Goal: Information Seeking & Learning: Check status

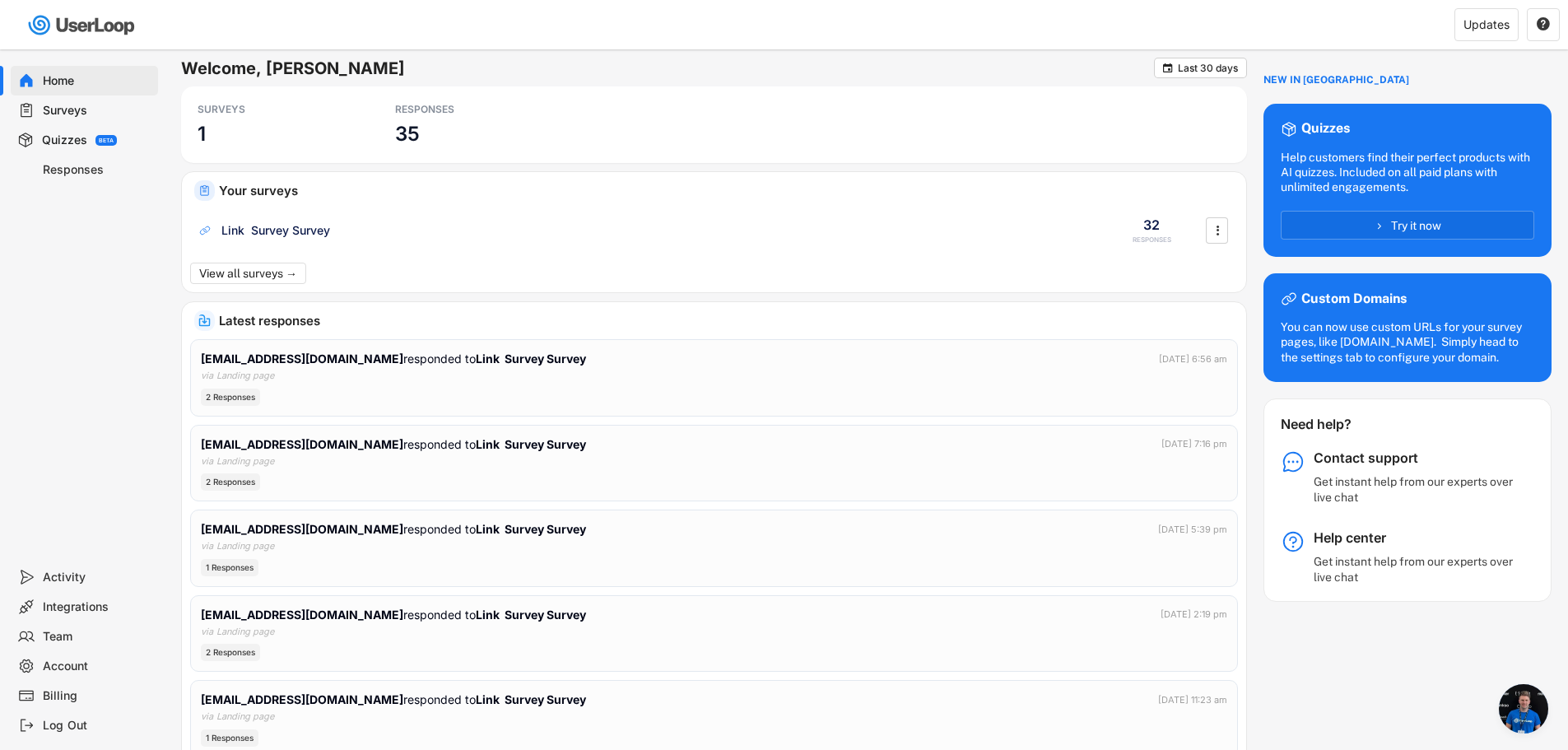
scroll to position [316, 0]
click at [144, 256] on div "Home Surveys Quizzes BETA Responses" at bounding box center [82, 306] width 165 height 513
click at [423, 134] on div "RESPONSES 35" at bounding box center [469, 125] width 165 height 61
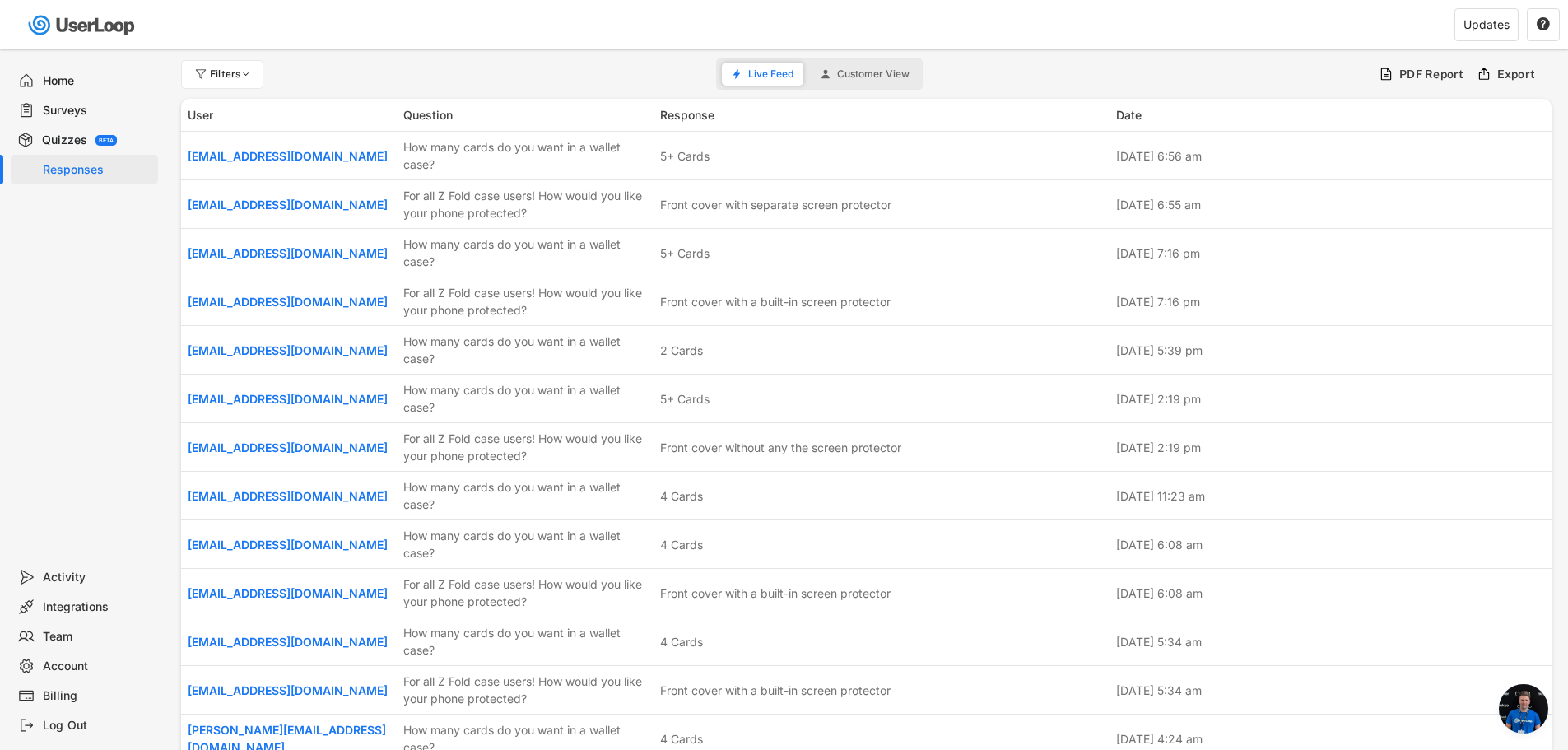
click at [60, 87] on div "Home" at bounding box center [97, 81] width 108 height 16
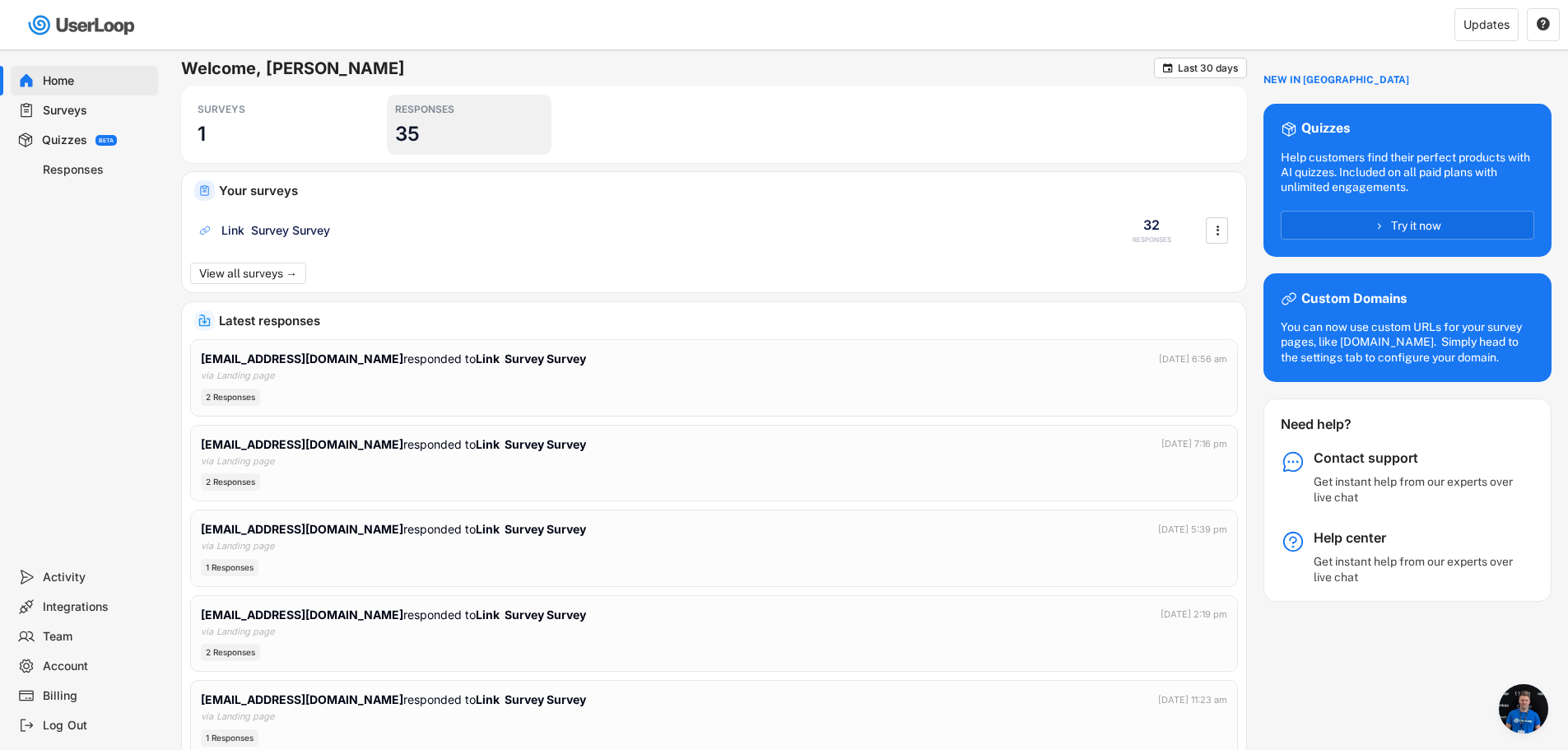
click at [404, 135] on h3 "35" at bounding box center [407, 134] width 24 height 25
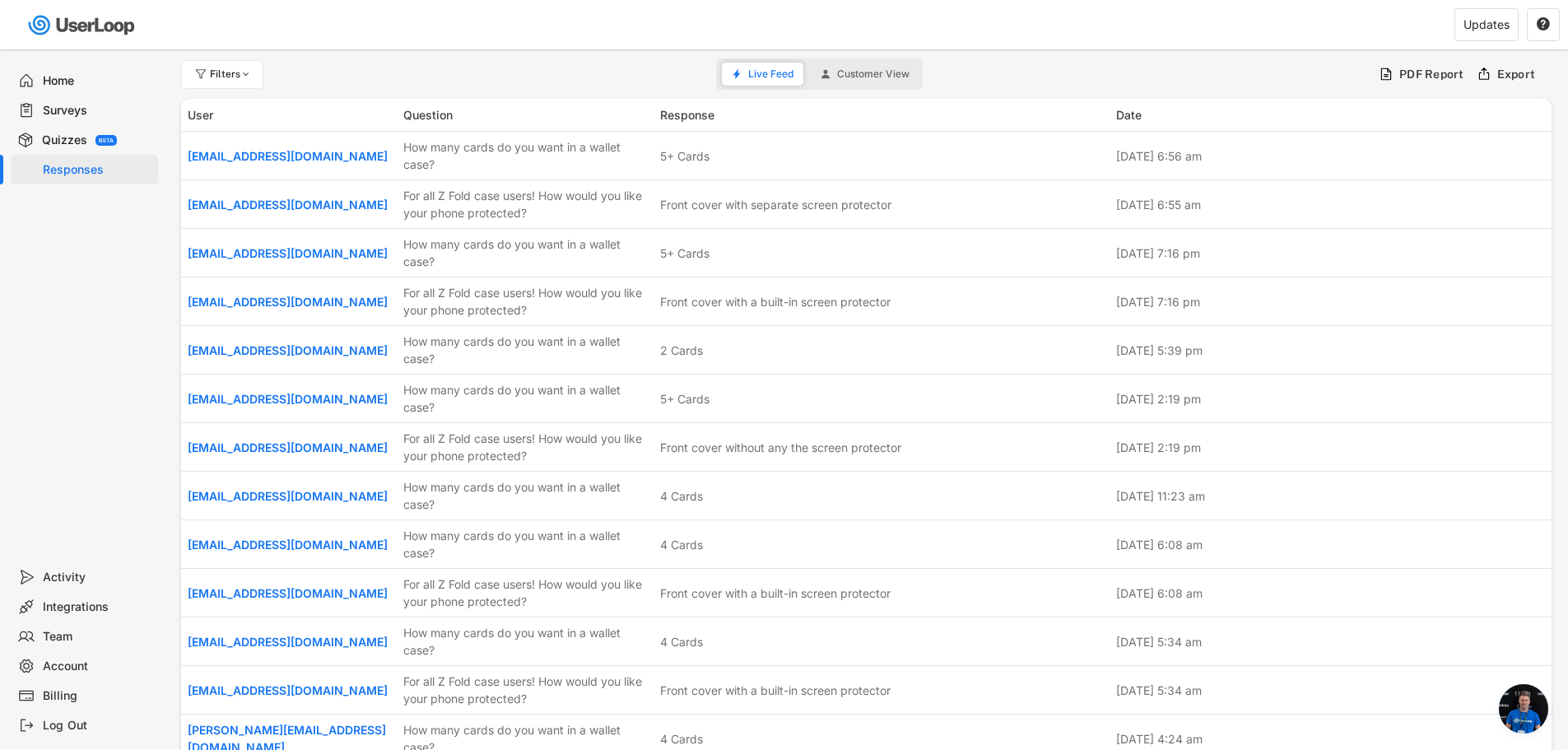
click at [53, 74] on div "Home" at bounding box center [97, 81] width 108 height 16
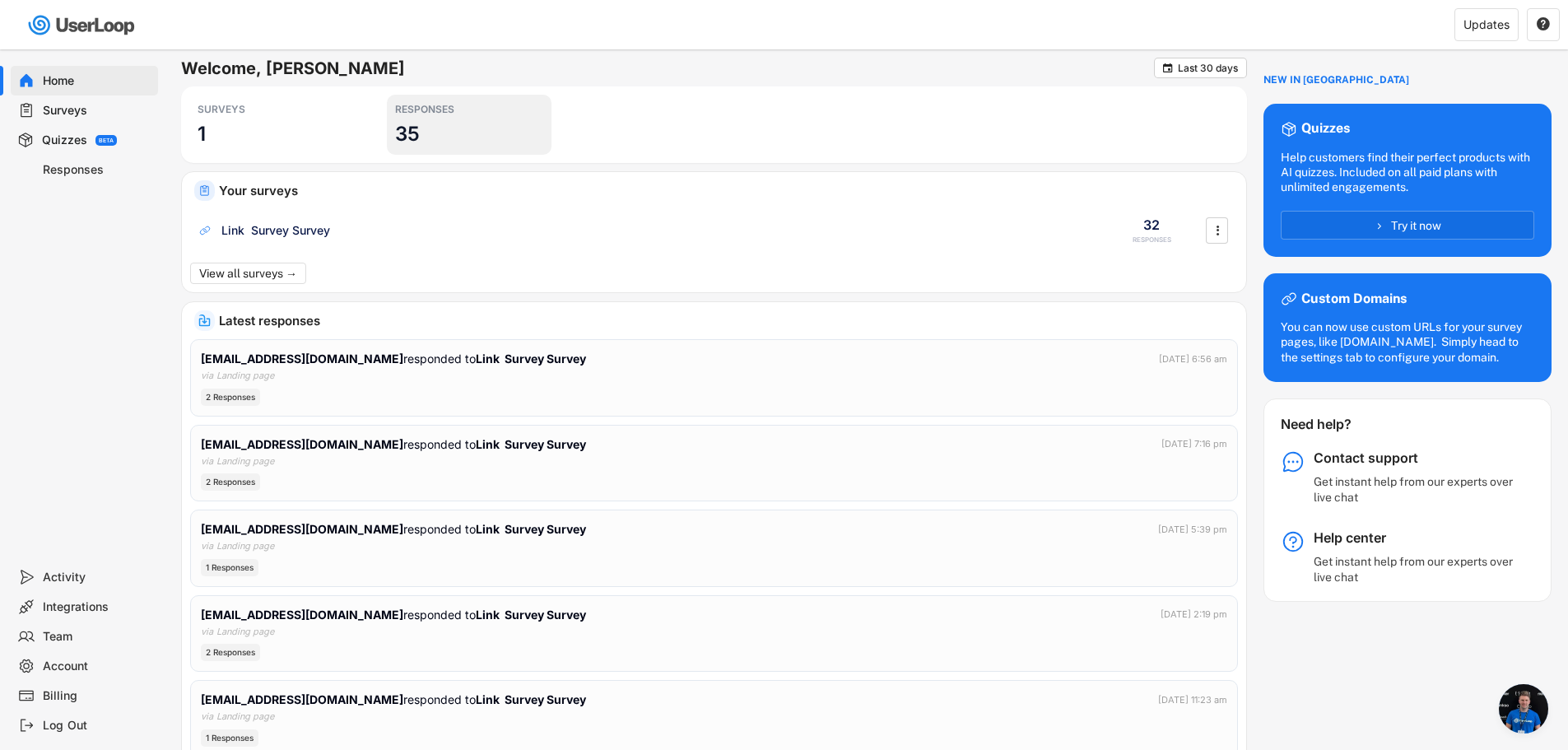
click at [474, 107] on div "RESPONSES" at bounding box center [470, 108] width 148 height 13
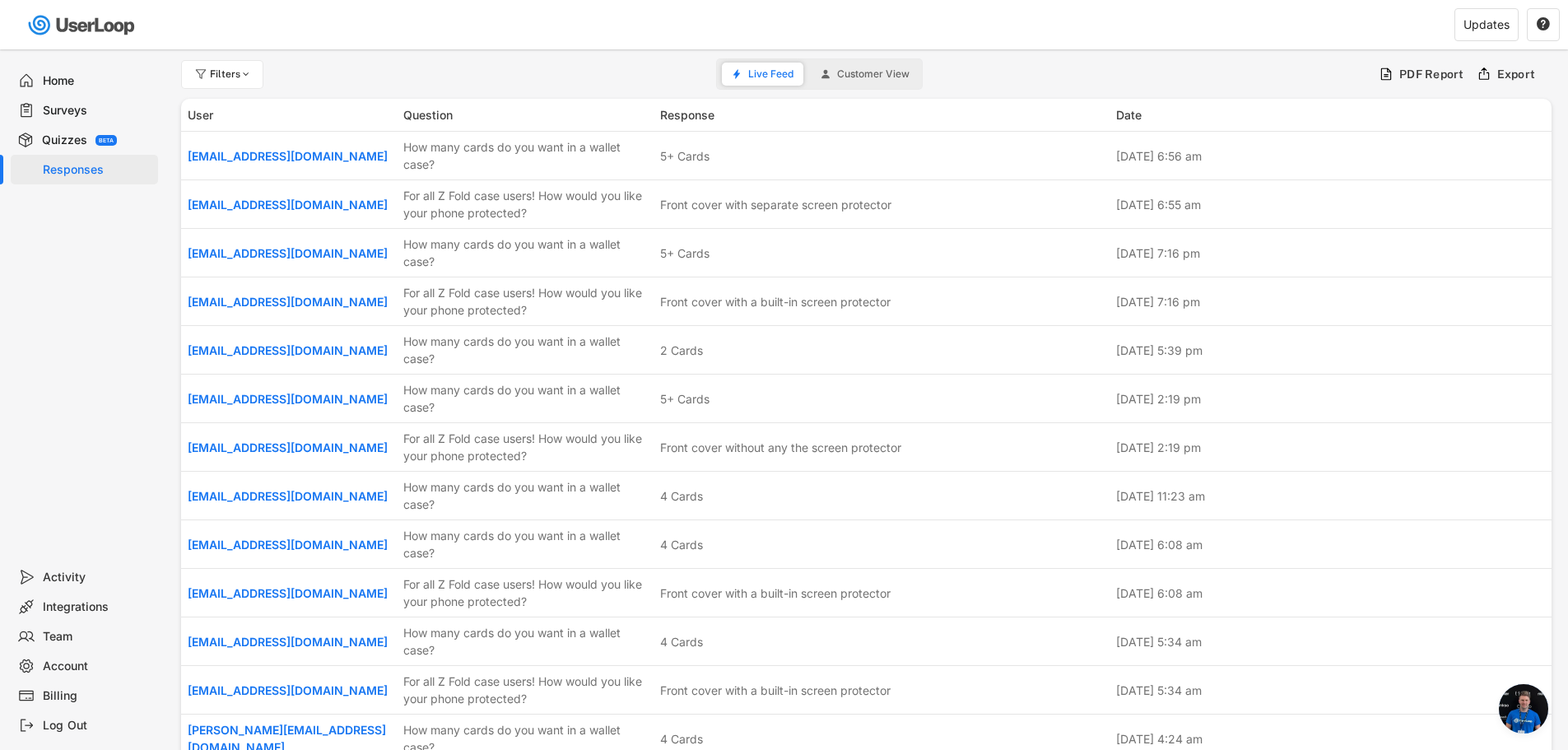
click at [843, 79] on span "Customer View" at bounding box center [874, 74] width 72 height 10
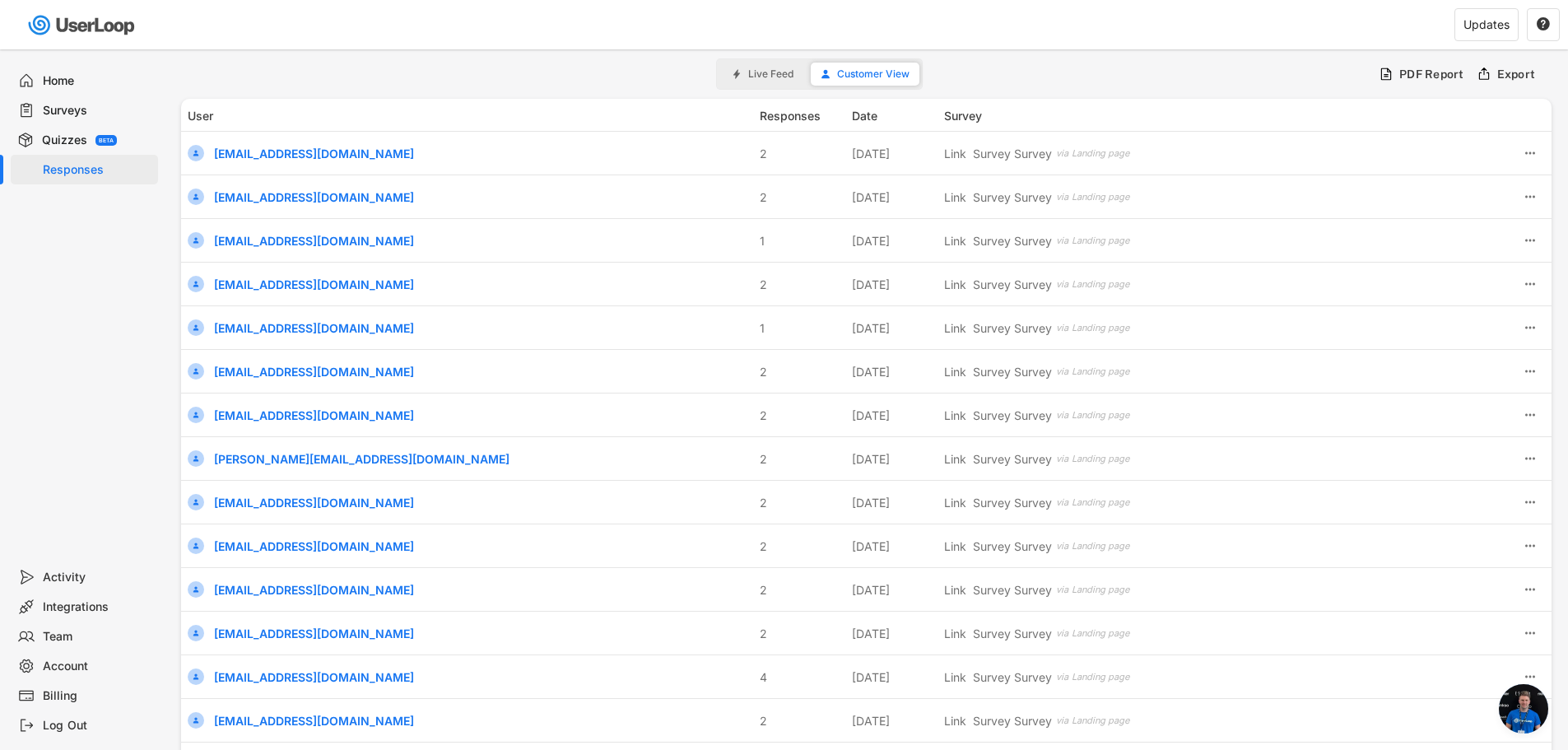
click at [783, 74] on span "Live Feed" at bounding box center [770, 74] width 45 height 10
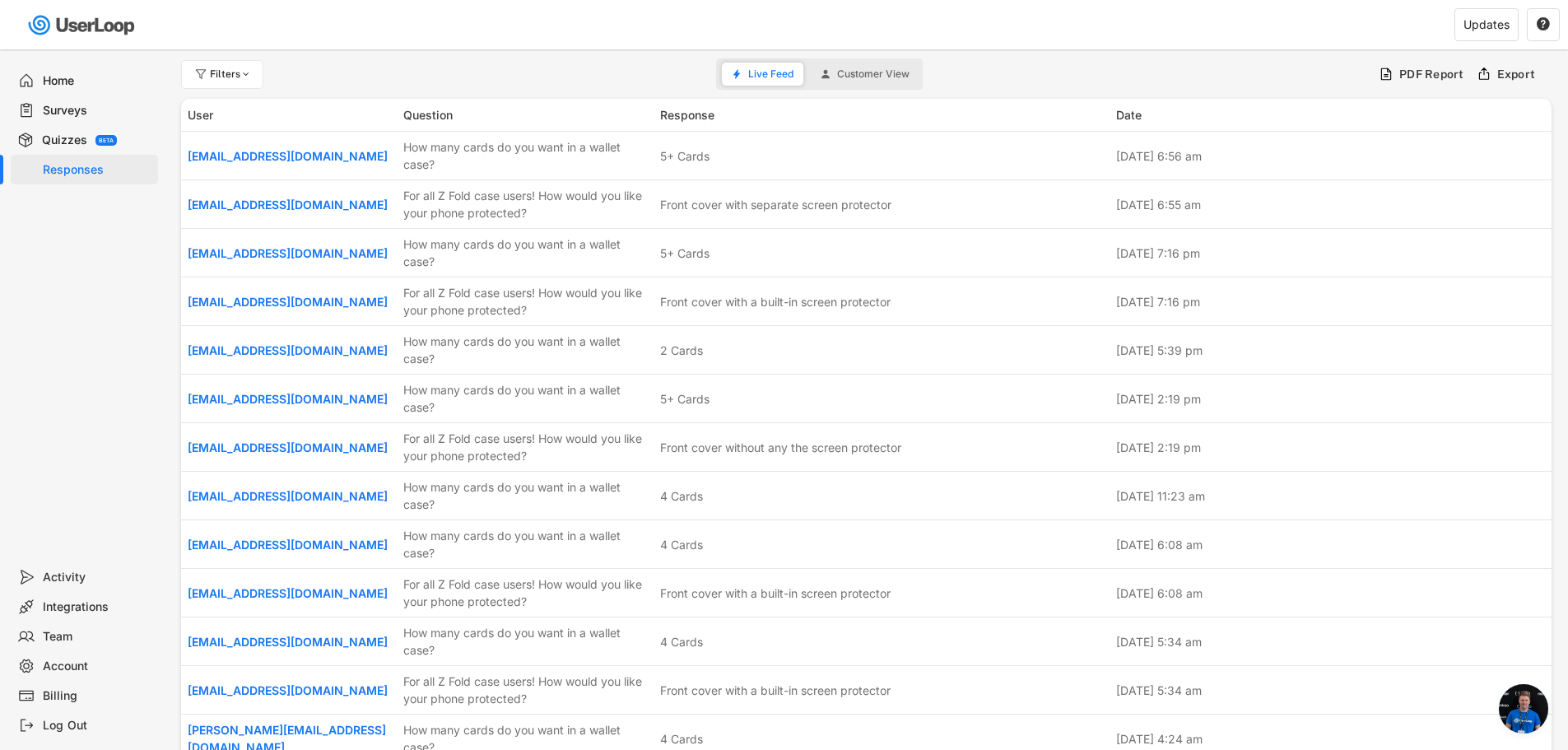
click at [126, 73] on div "Home" at bounding box center [97, 81] width 108 height 16
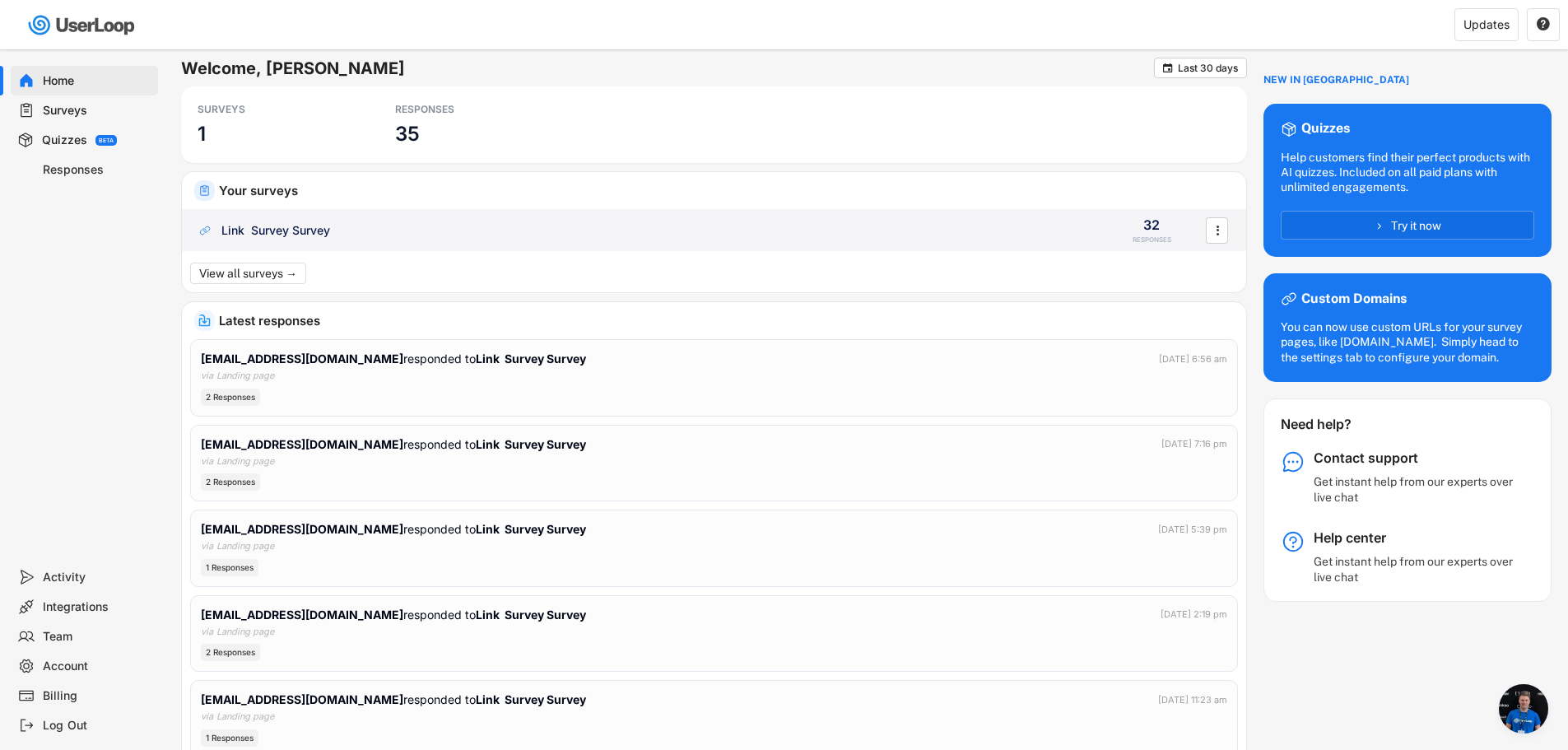
click at [298, 226] on div "Link Survey Survey" at bounding box center [275, 230] width 108 height 17
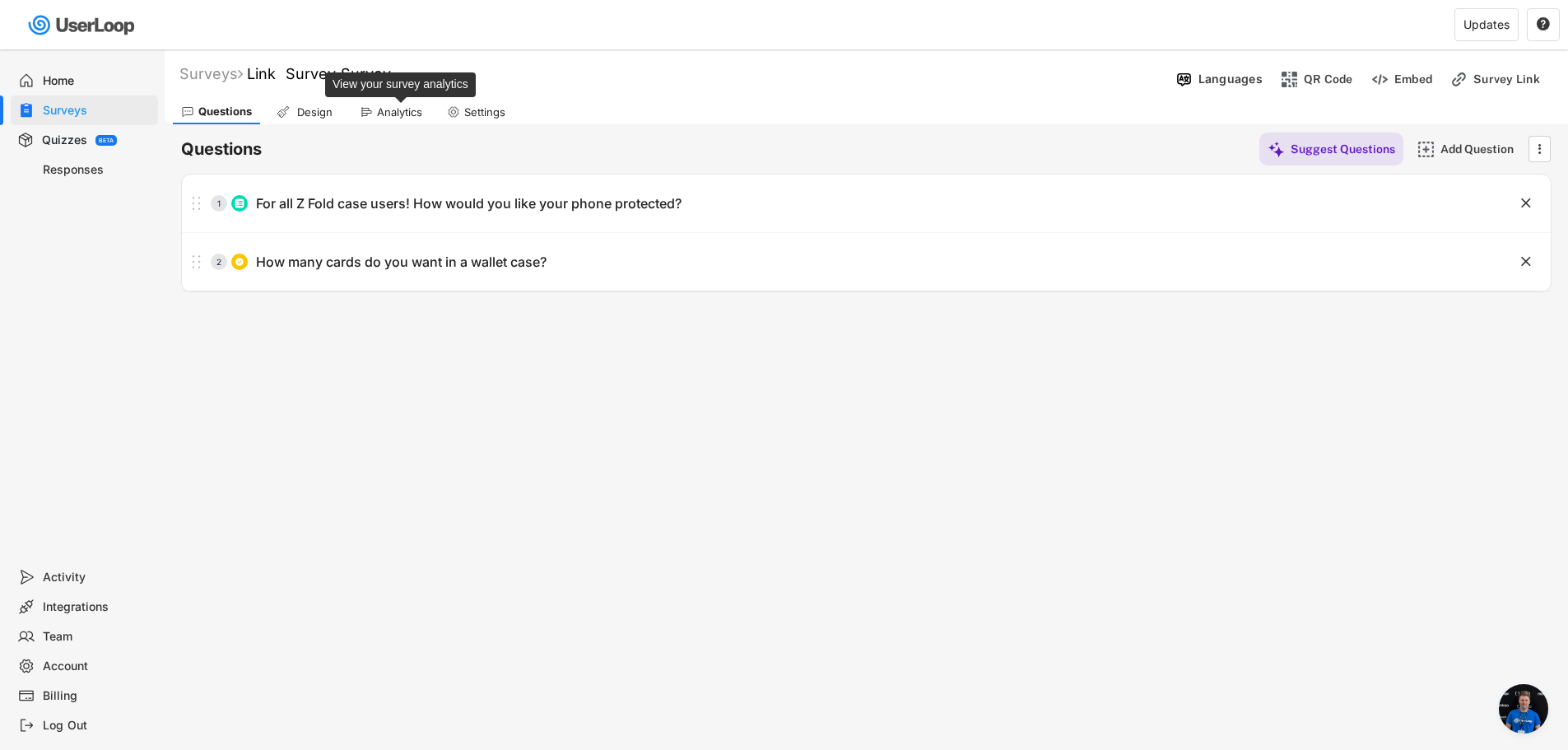
click at [404, 108] on div "Analytics" at bounding box center [399, 112] width 45 height 14
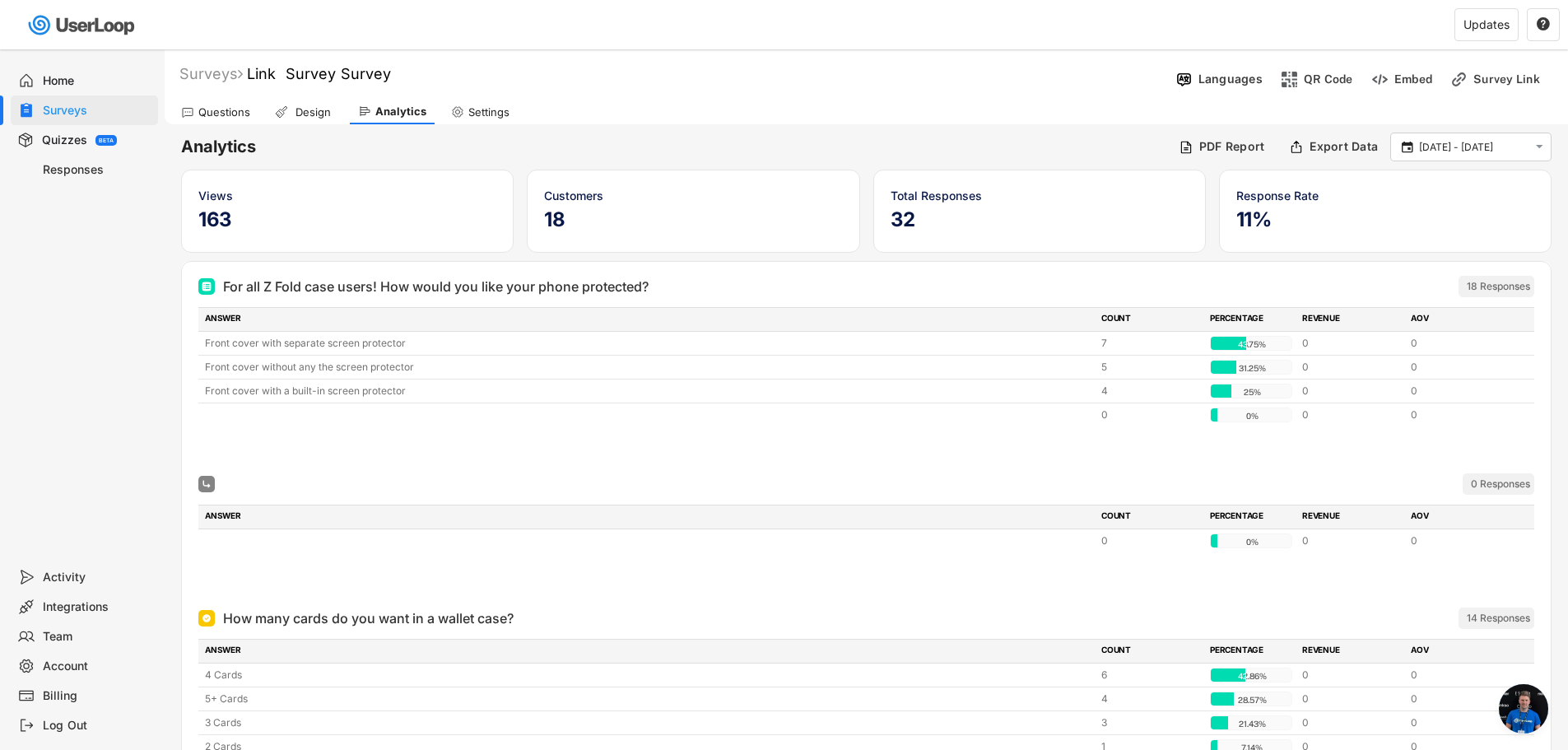
click at [691, 142] on h6 "Analytics" at bounding box center [674, 146] width 985 height 22
